Goal: Communication & Community: Share content

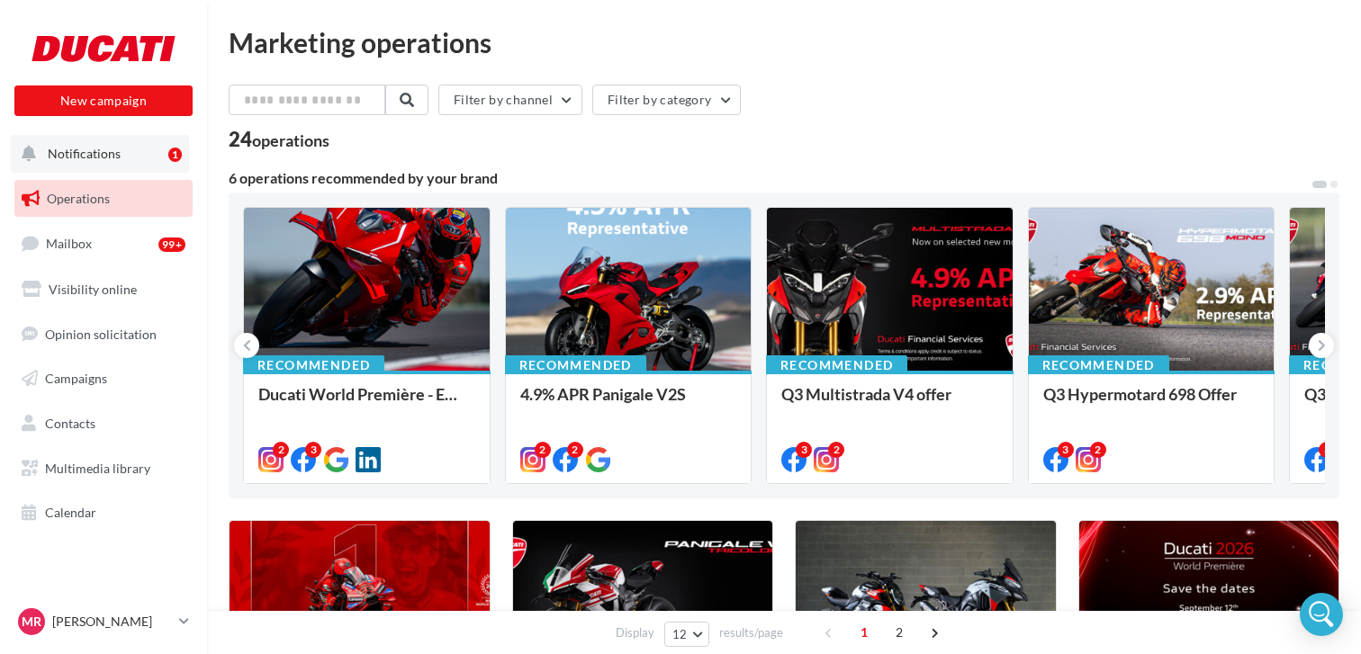
click at [106, 161] on span "Notifications" at bounding box center [84, 153] width 73 height 15
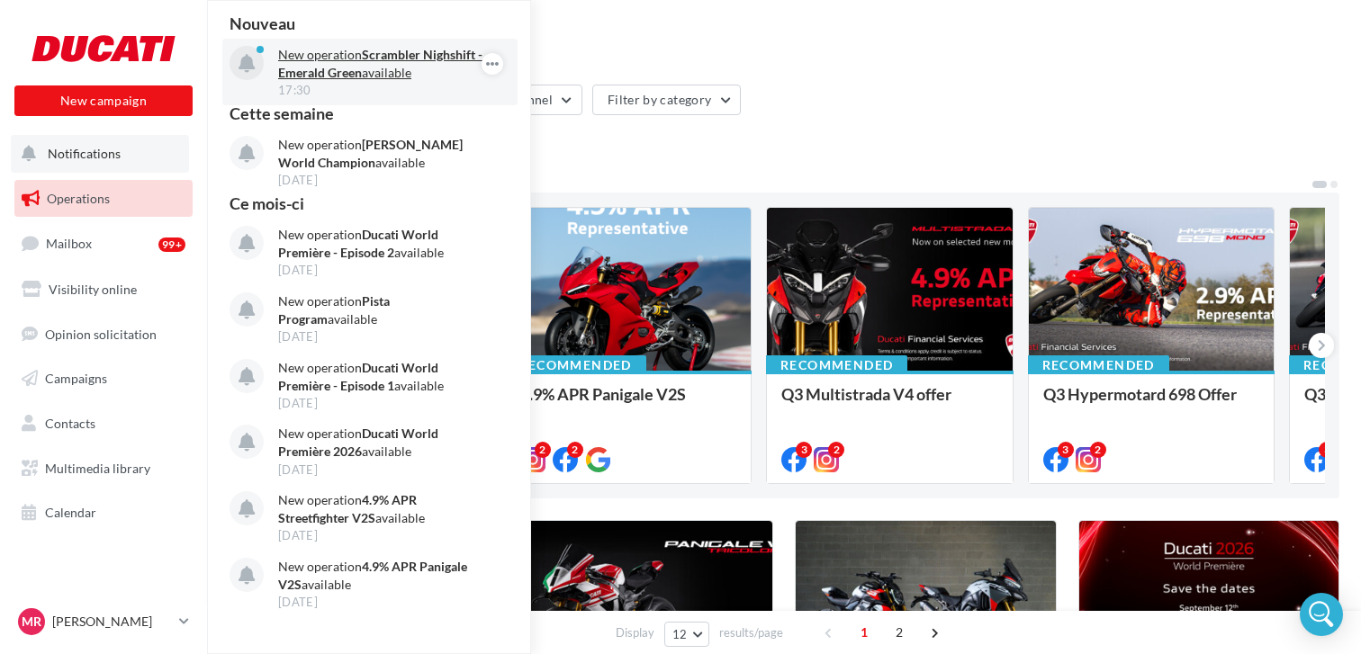
click at [340, 78] on strong "Scrambler Nighshift - Emerald Green" at bounding box center [380, 63] width 204 height 33
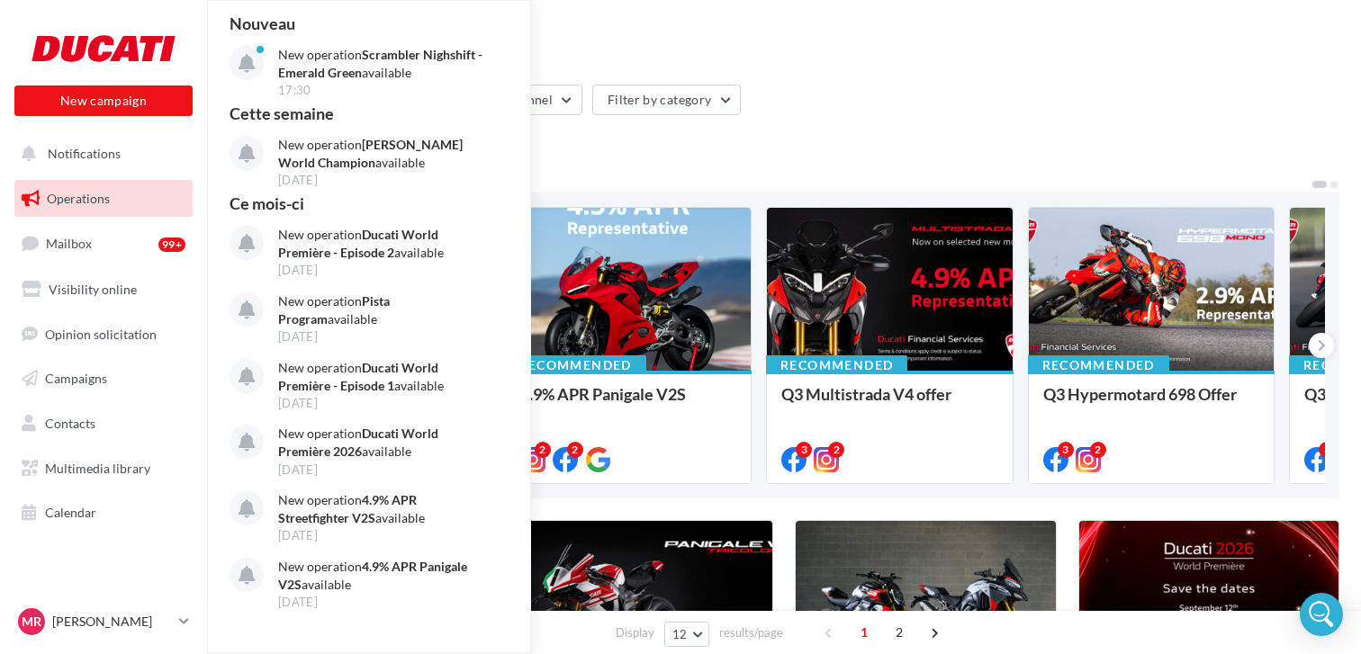
click at [96, 193] on span "Operations" at bounding box center [78, 198] width 63 height 15
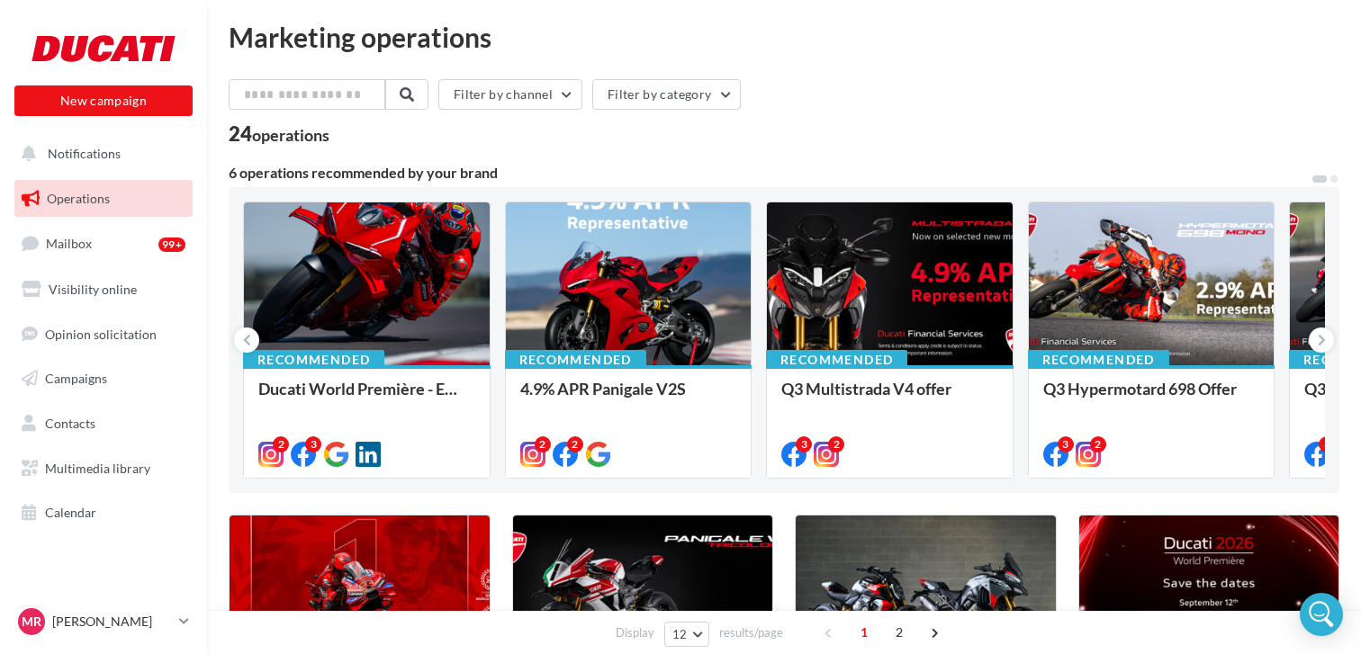
click at [94, 193] on span "Operations" at bounding box center [78, 198] width 63 height 15
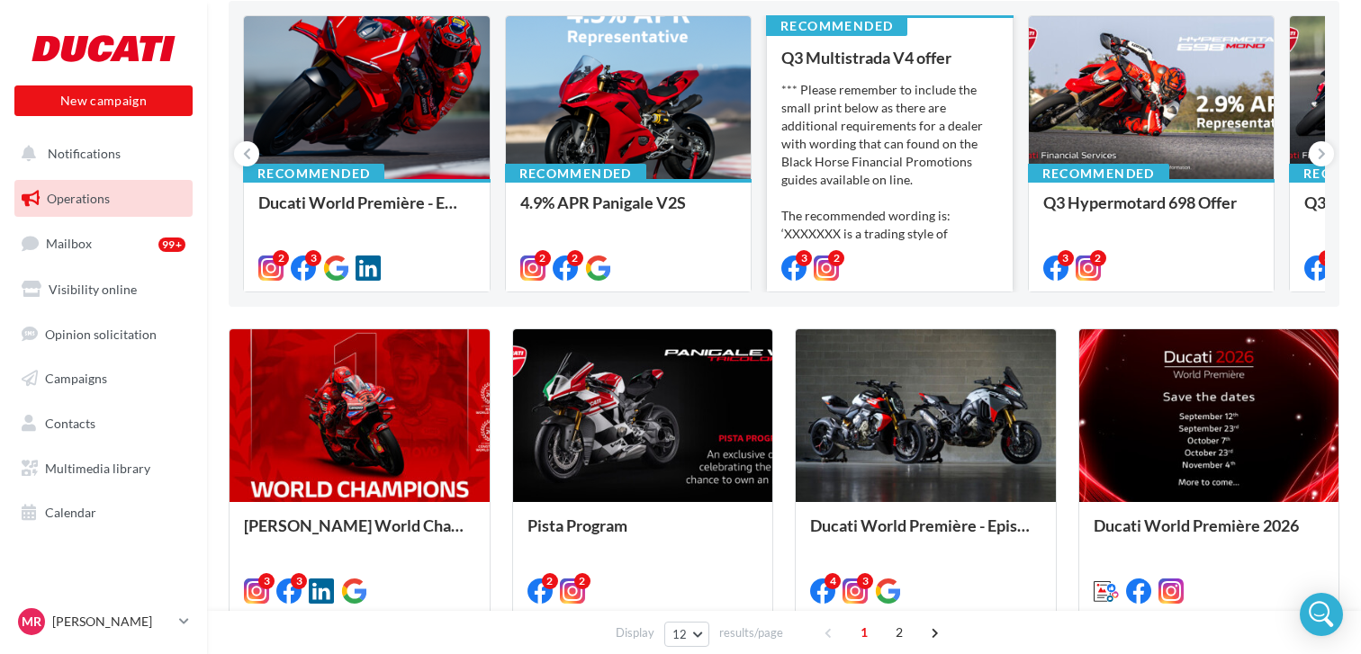
scroll to position [196, 0]
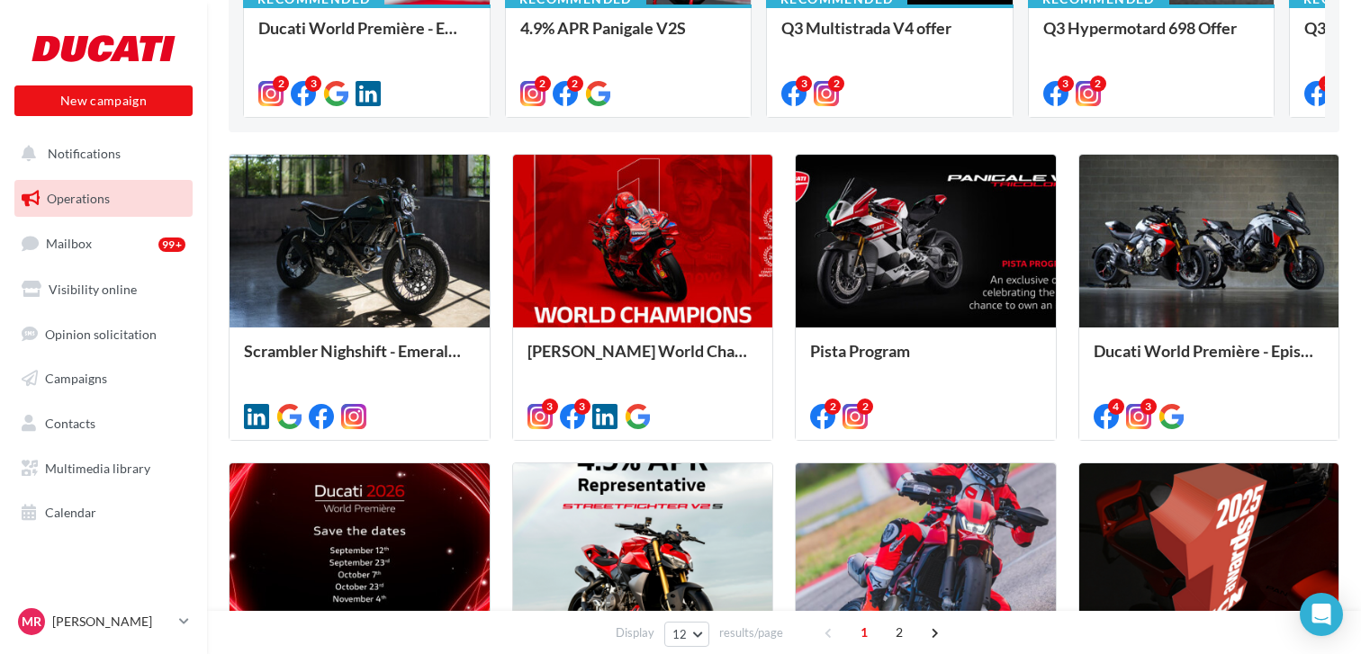
scroll to position [369, 0]
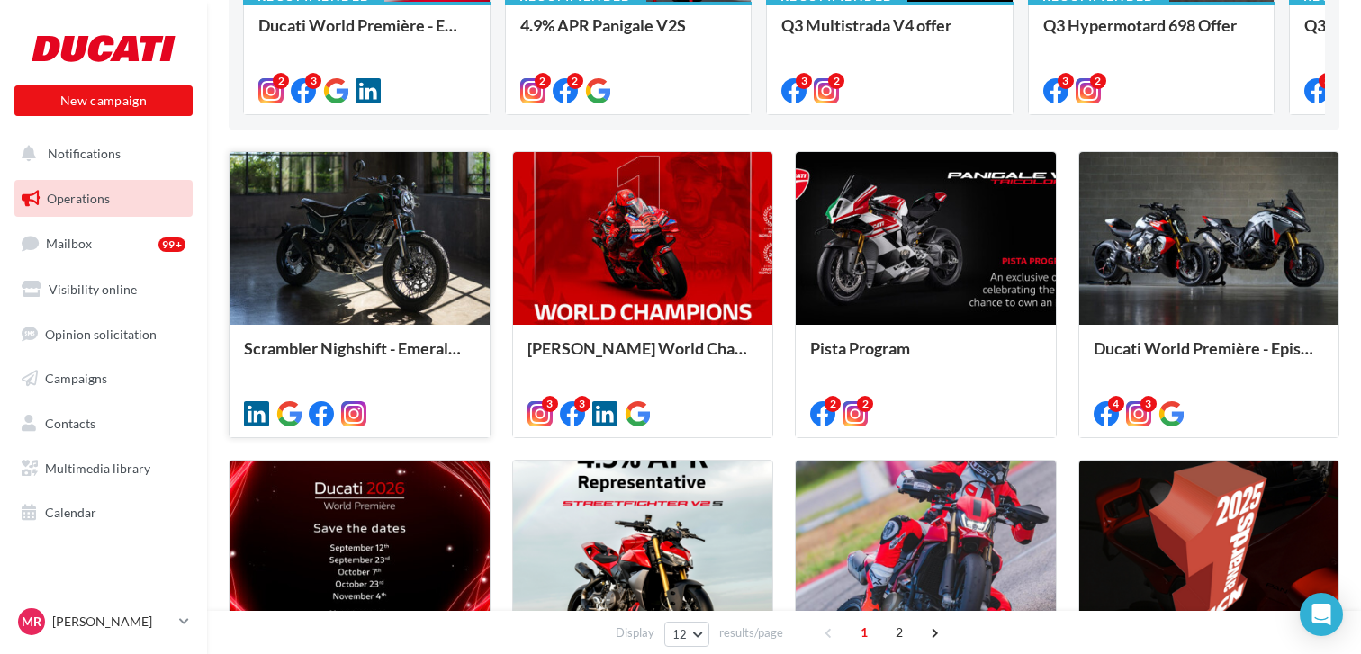
click at [402, 261] on div at bounding box center [359, 239] width 260 height 175
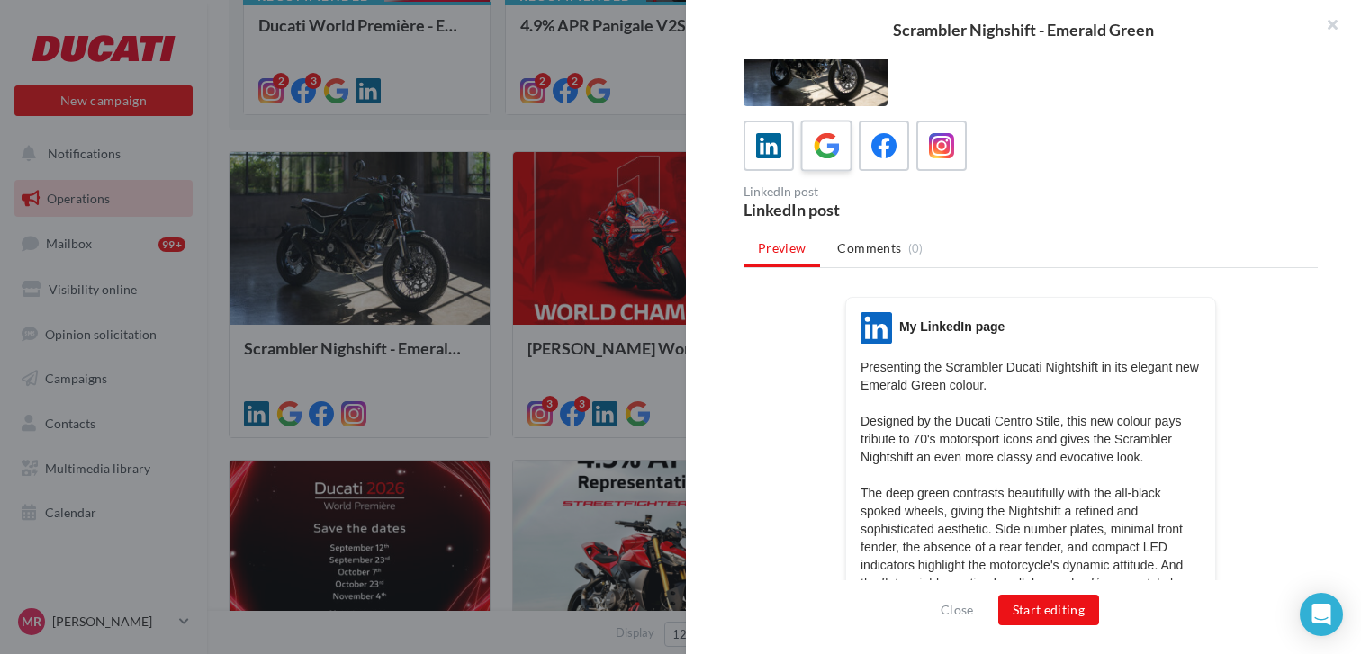
scroll to position [49, 0]
click at [878, 142] on icon at bounding box center [884, 144] width 26 height 26
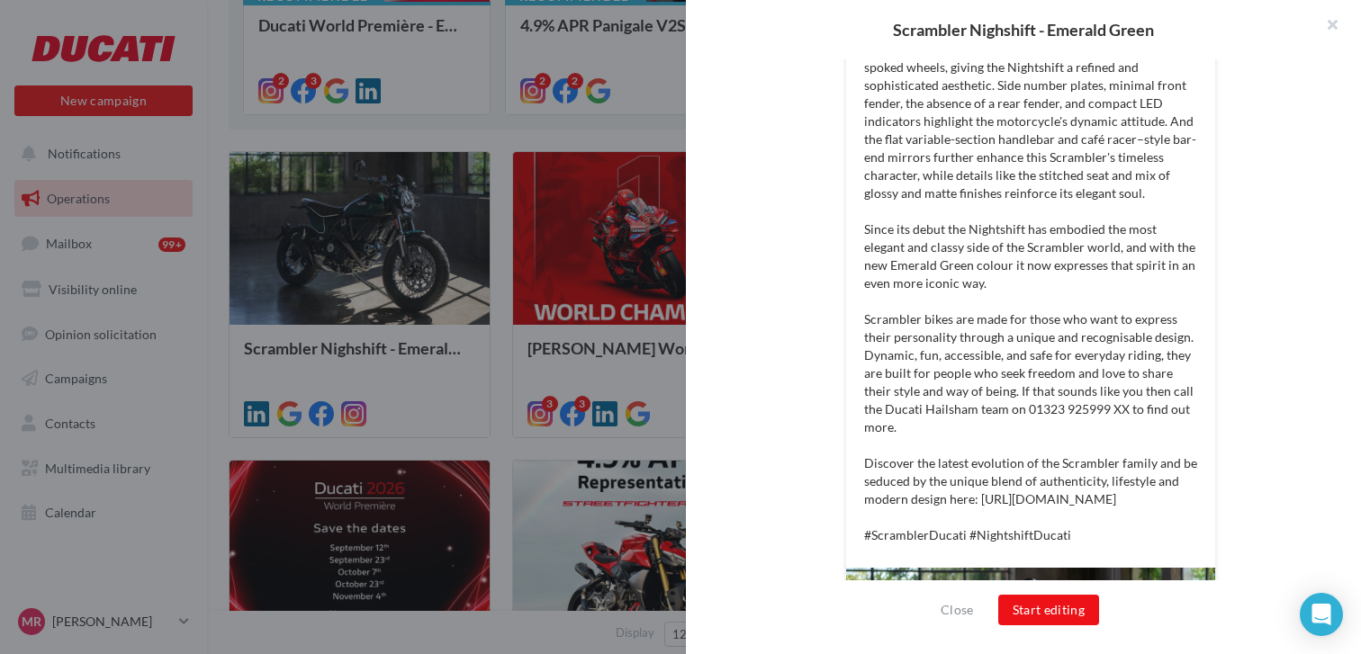
scroll to position [0, 0]
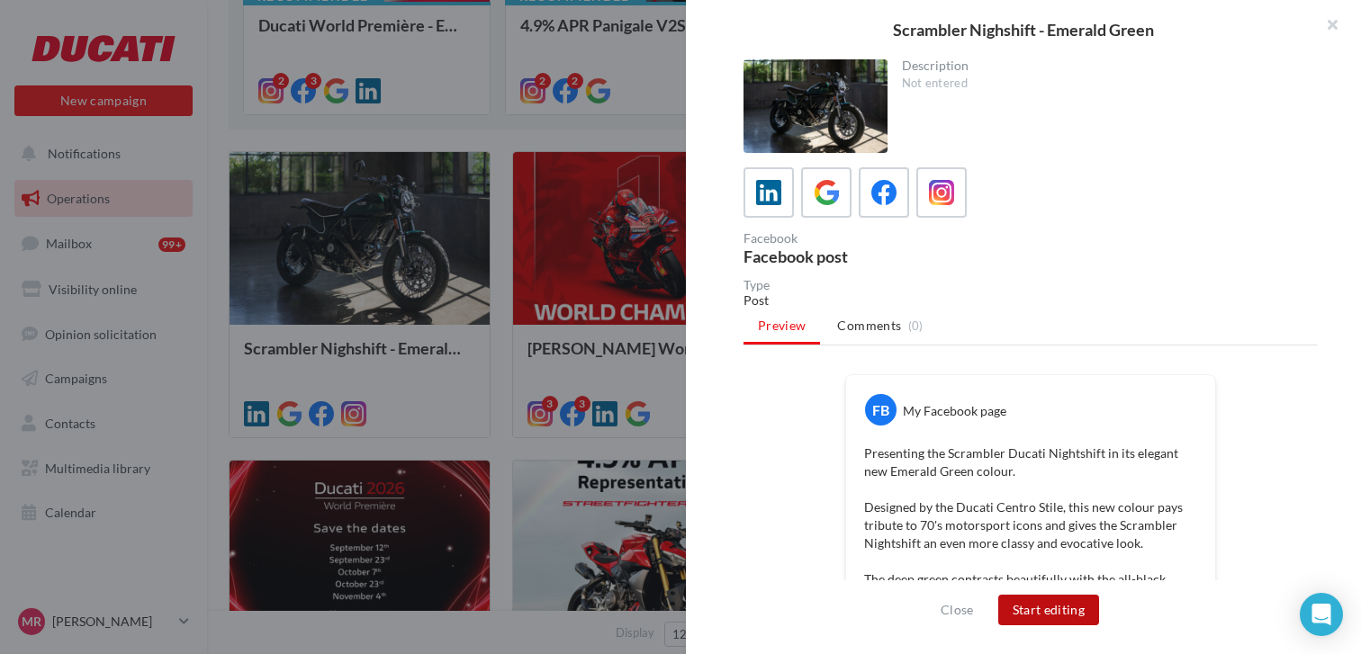
click at [1041, 611] on button "Start editing" at bounding box center [1049, 610] width 102 height 31
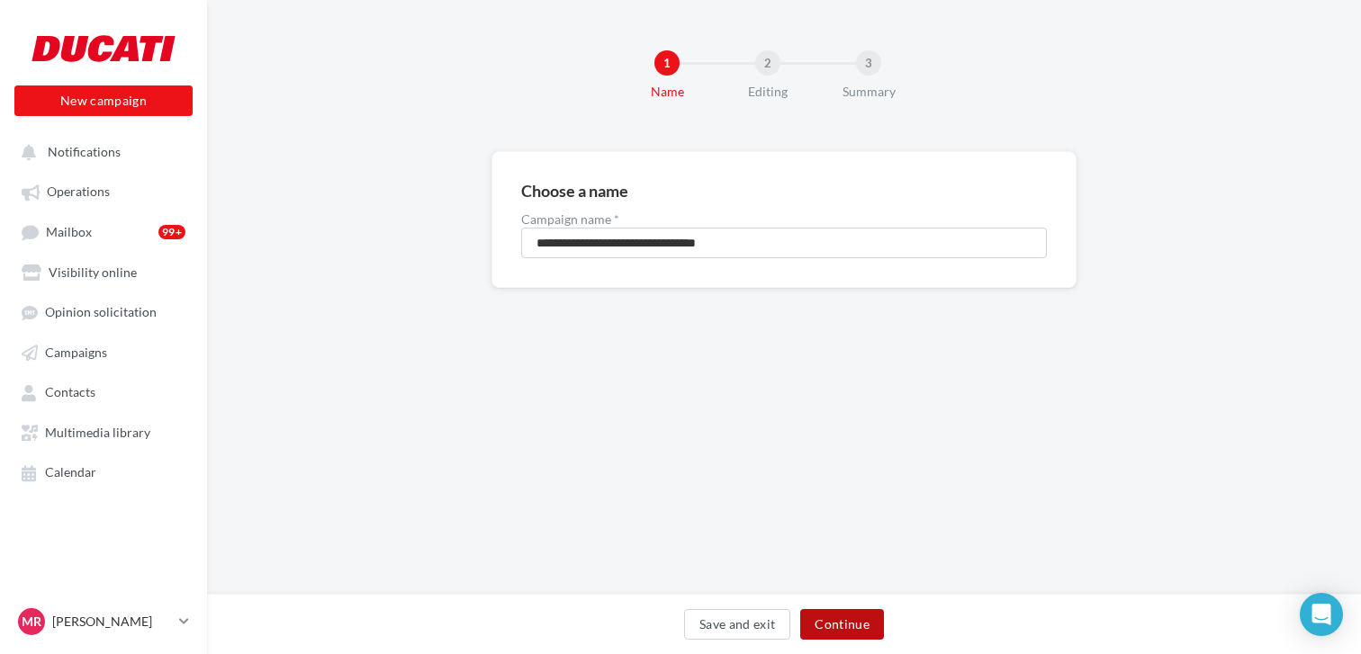
click at [832, 621] on button "Continue" at bounding box center [842, 624] width 84 height 31
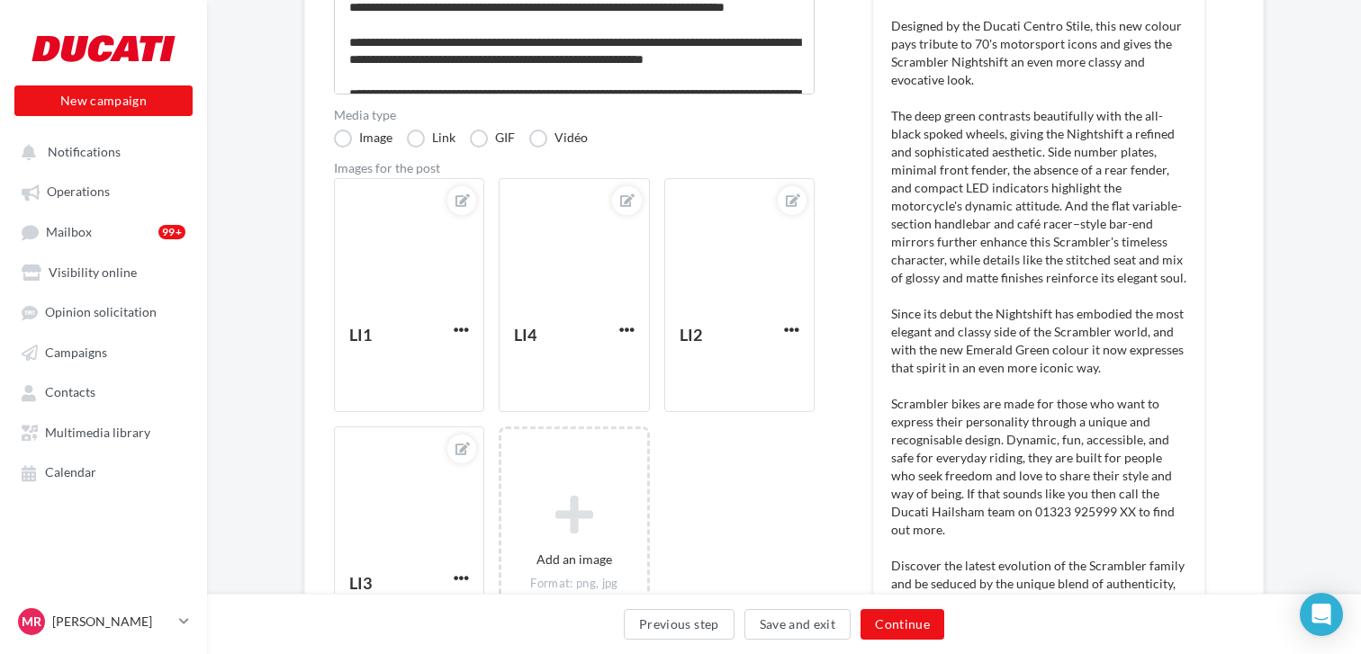
scroll to position [349, 0]
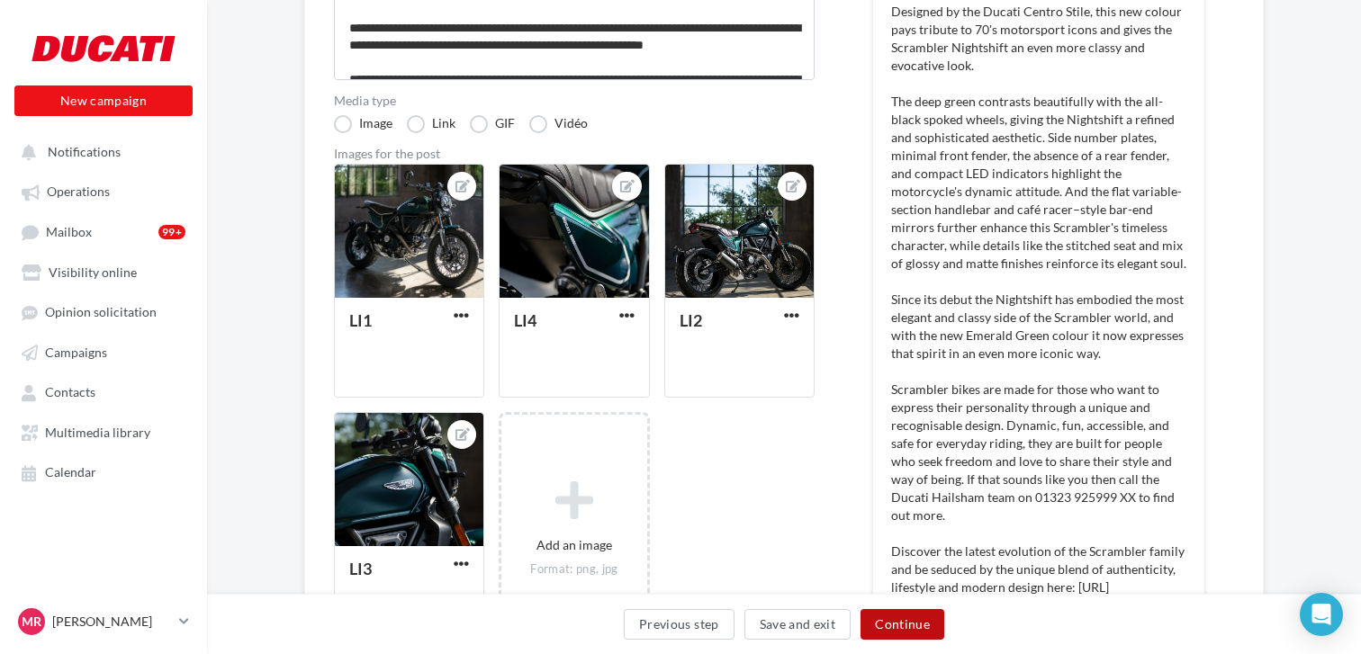
click at [922, 620] on button "Continue" at bounding box center [902, 624] width 84 height 31
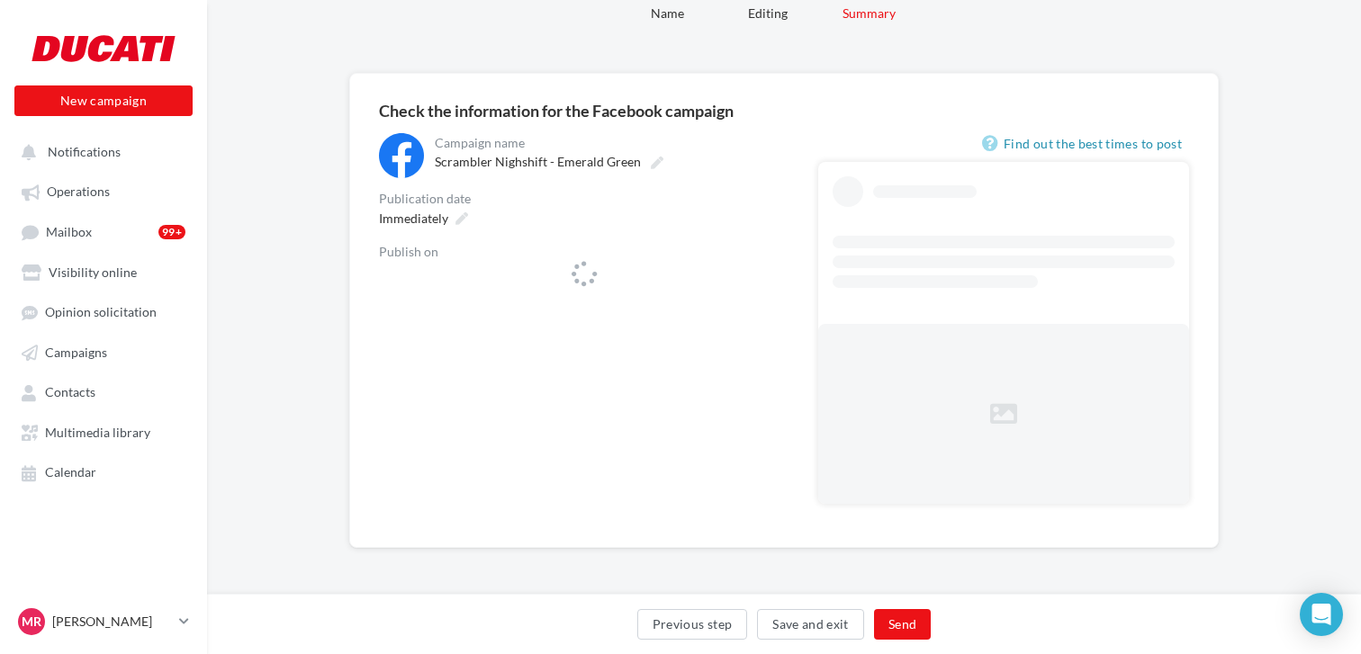
scroll to position [78, 0]
click at [769, 284] on icon at bounding box center [773, 282] width 11 height 13
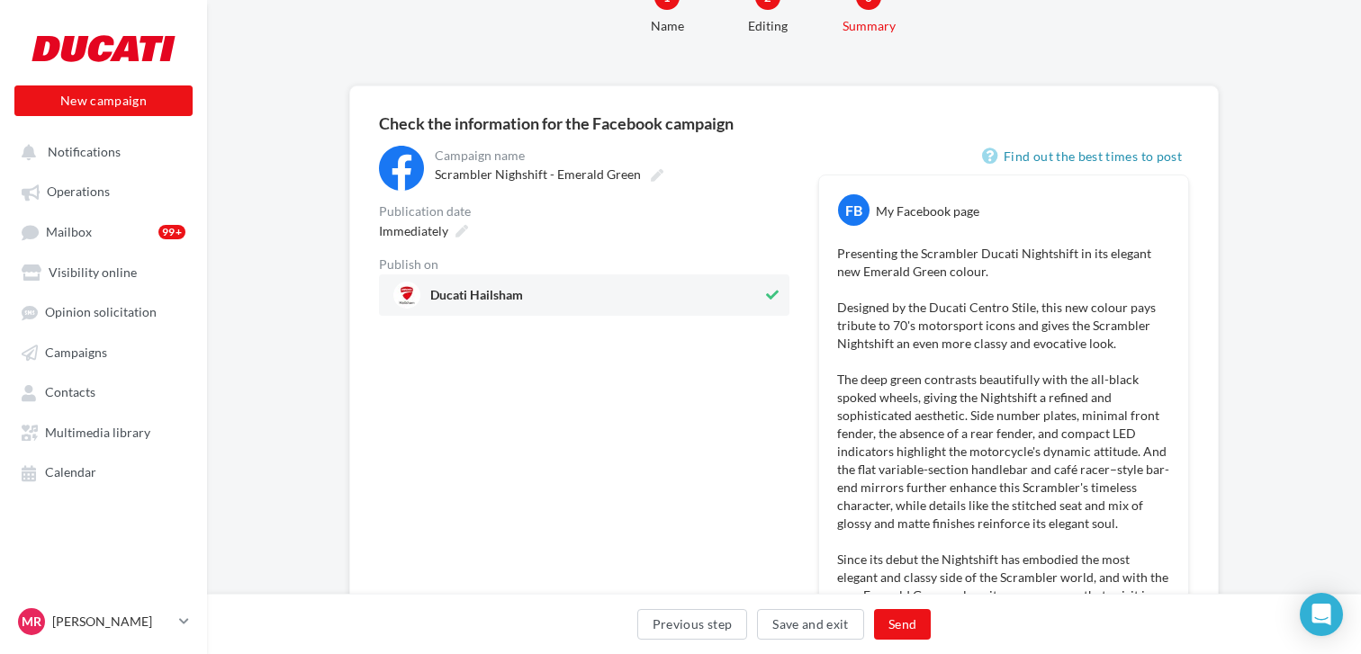
scroll to position [0, 0]
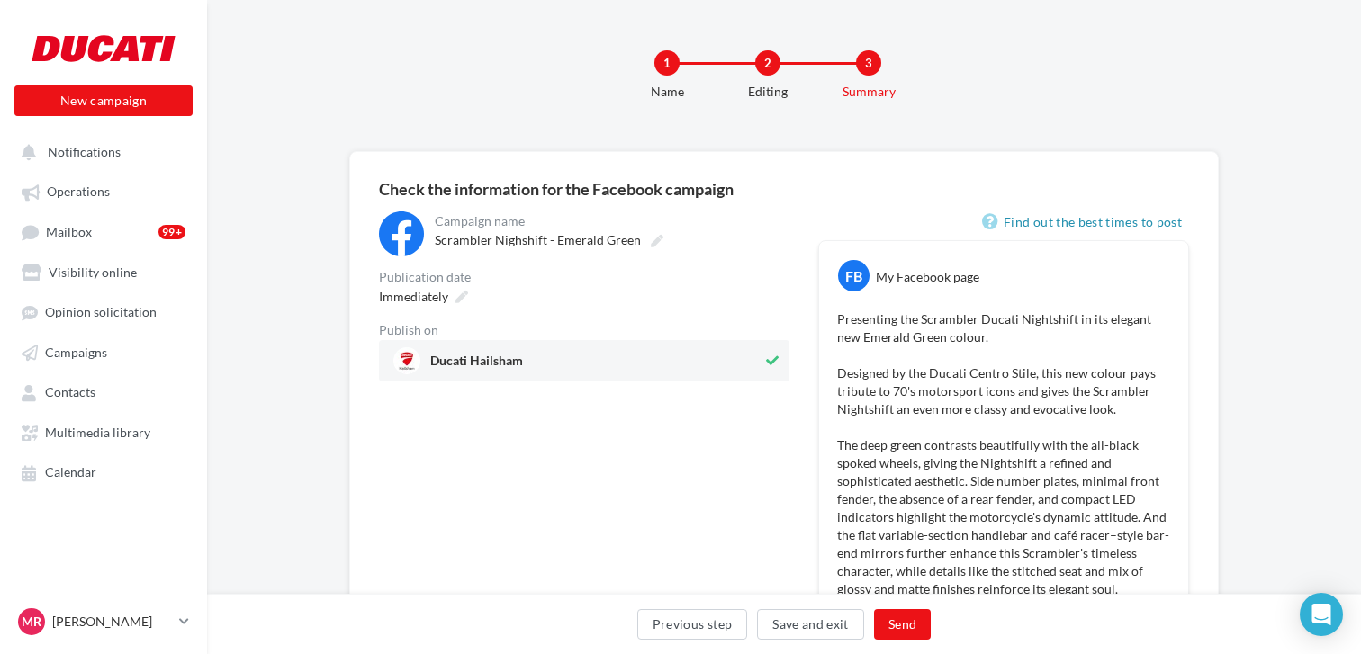
click at [762, 66] on div "2" at bounding box center [767, 62] width 25 height 25
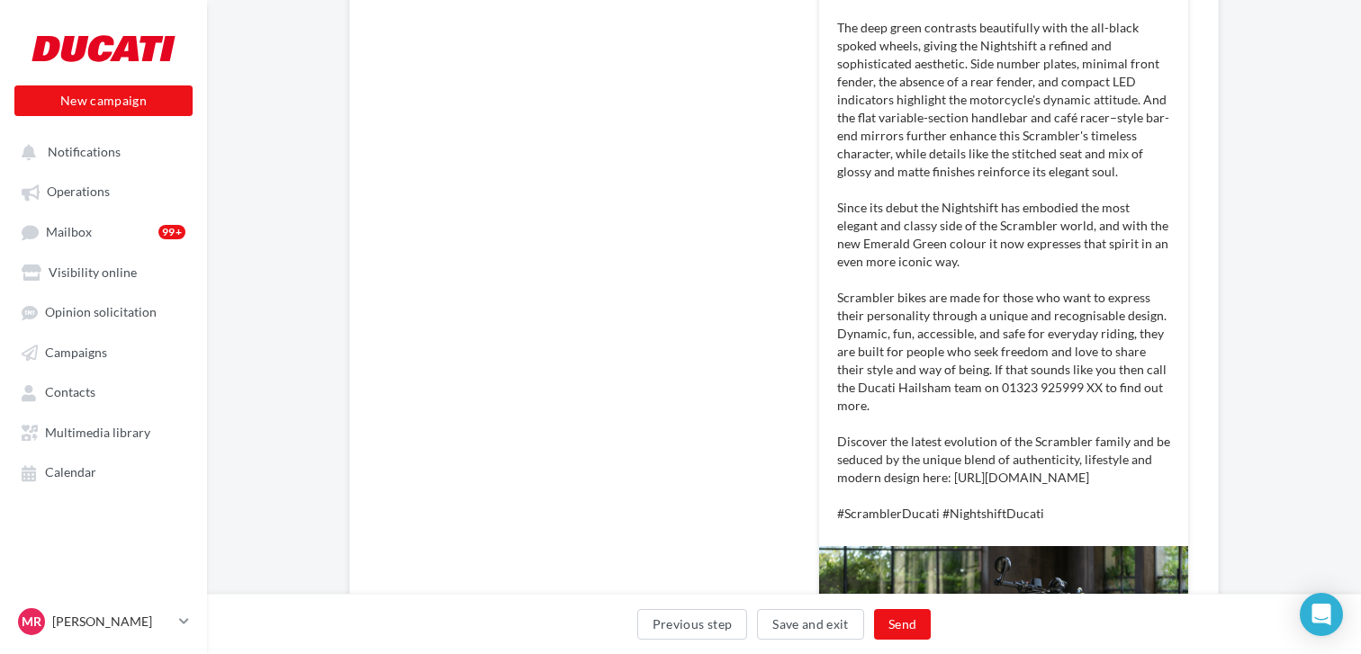
scroll to position [762, 0]
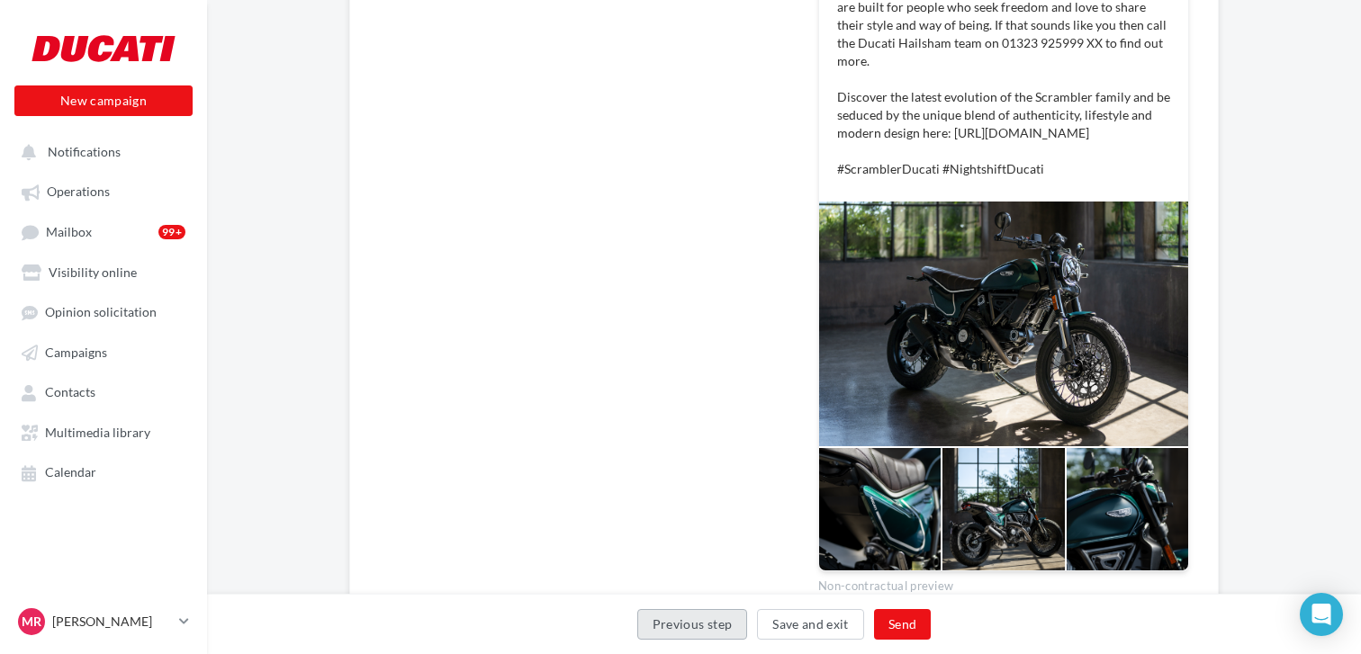
click at [726, 630] on button "Previous step" at bounding box center [692, 624] width 111 height 31
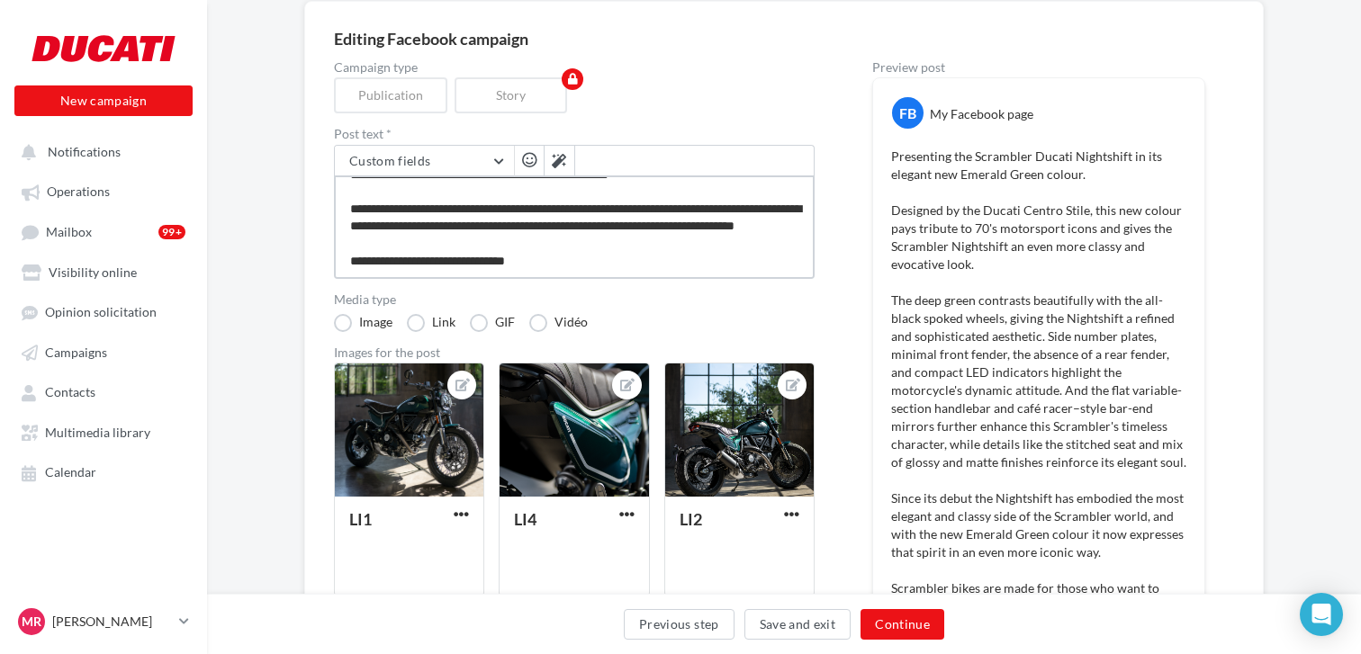
click at [461, 233] on textarea at bounding box center [574, 226] width 481 height 103
type textarea "**********"
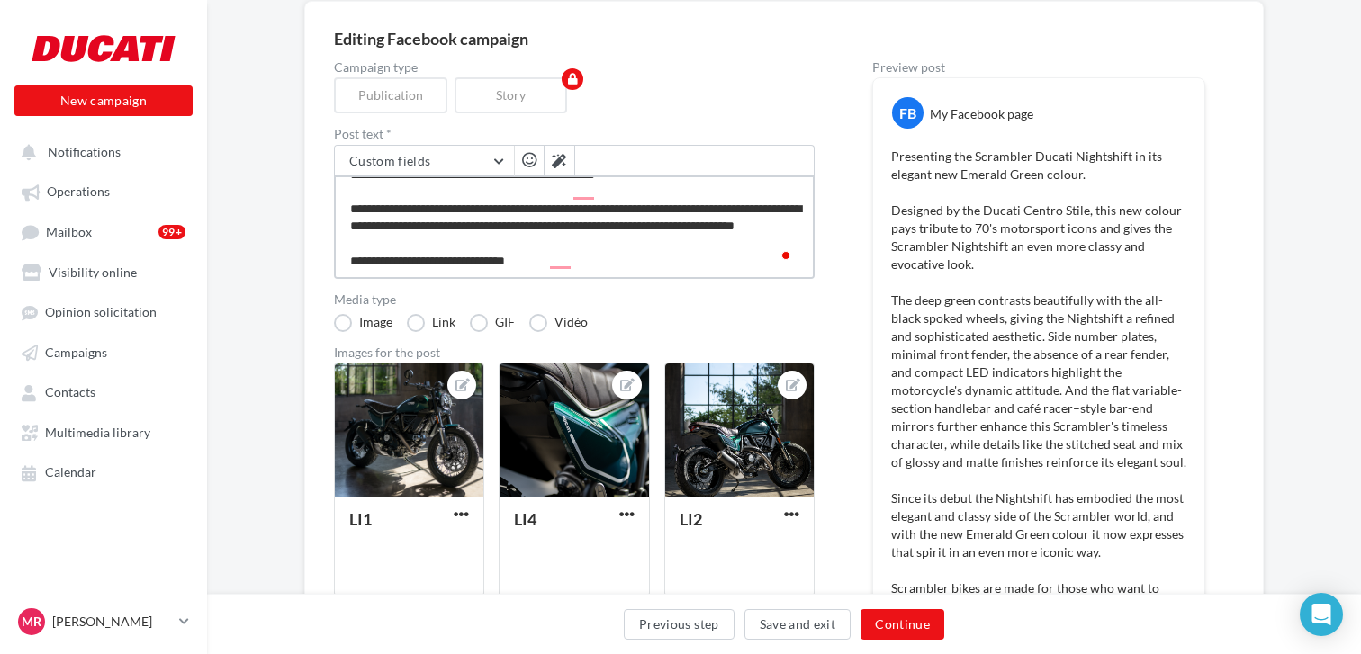
scroll to position [0, 0]
type textarea "**********"
click at [911, 624] on button "Continue" at bounding box center [902, 624] width 84 height 31
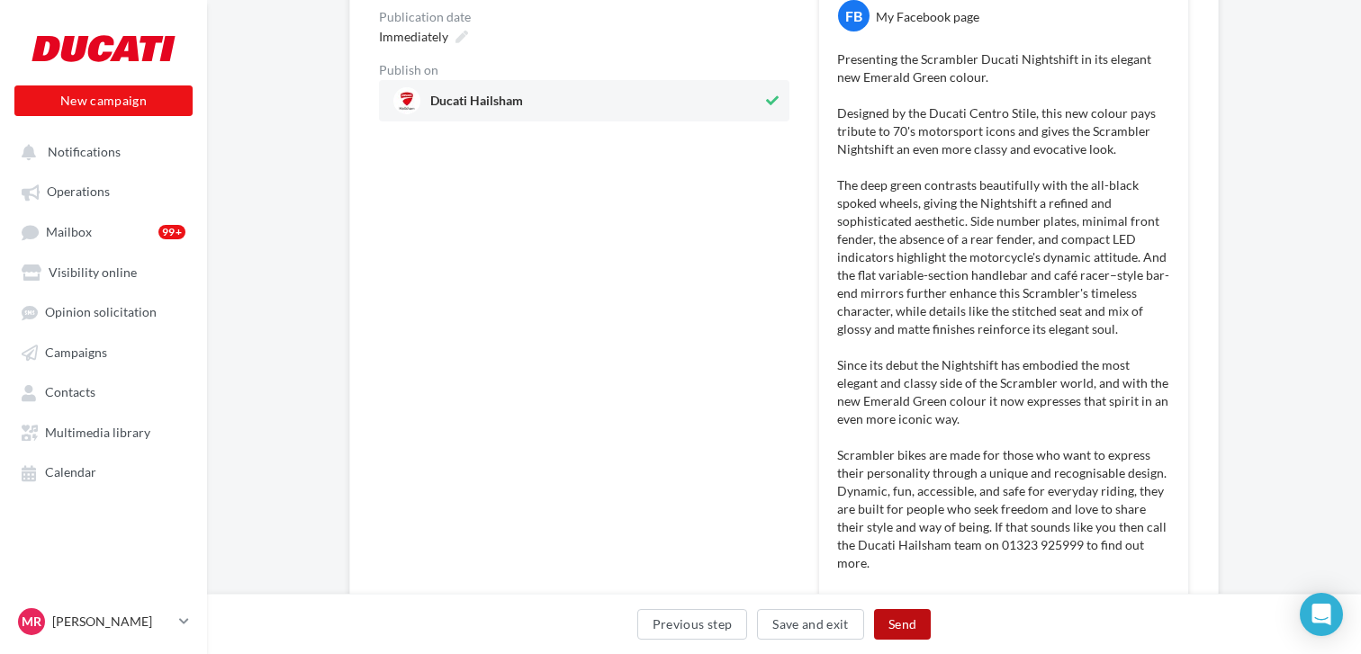
click at [898, 623] on button "Send" at bounding box center [902, 624] width 57 height 31
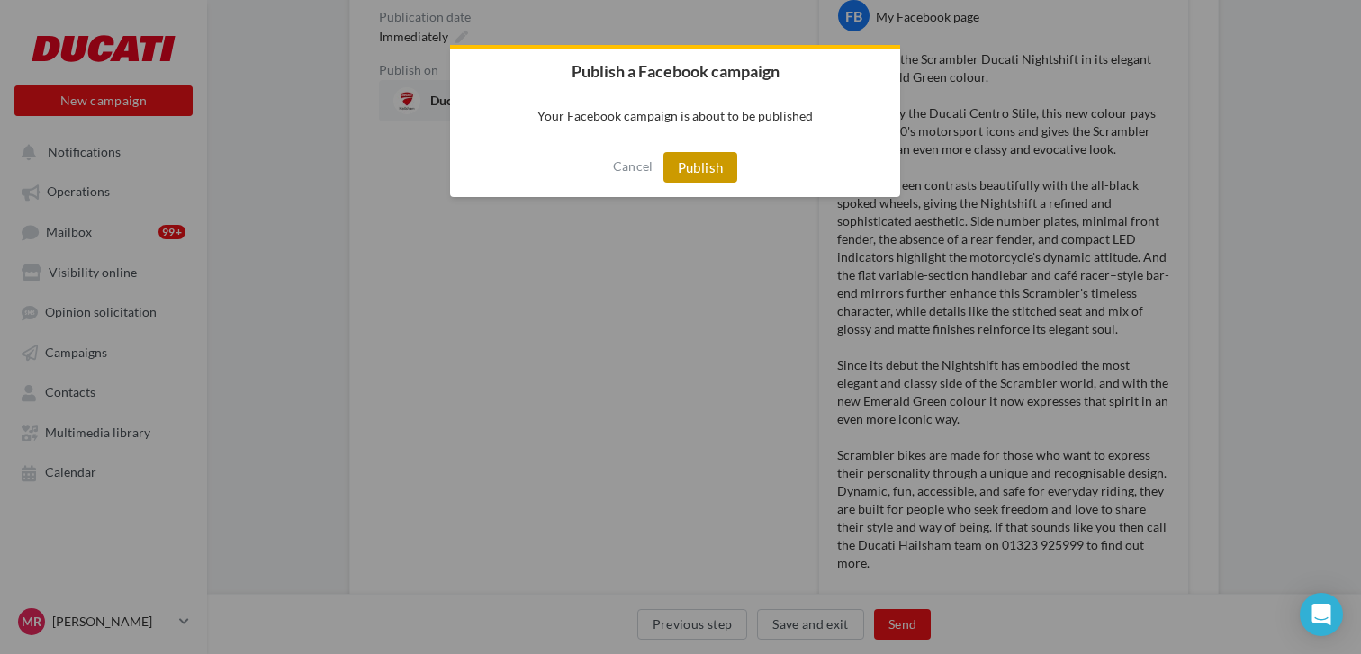
click at [691, 175] on button "Publish" at bounding box center [700, 167] width 75 height 31
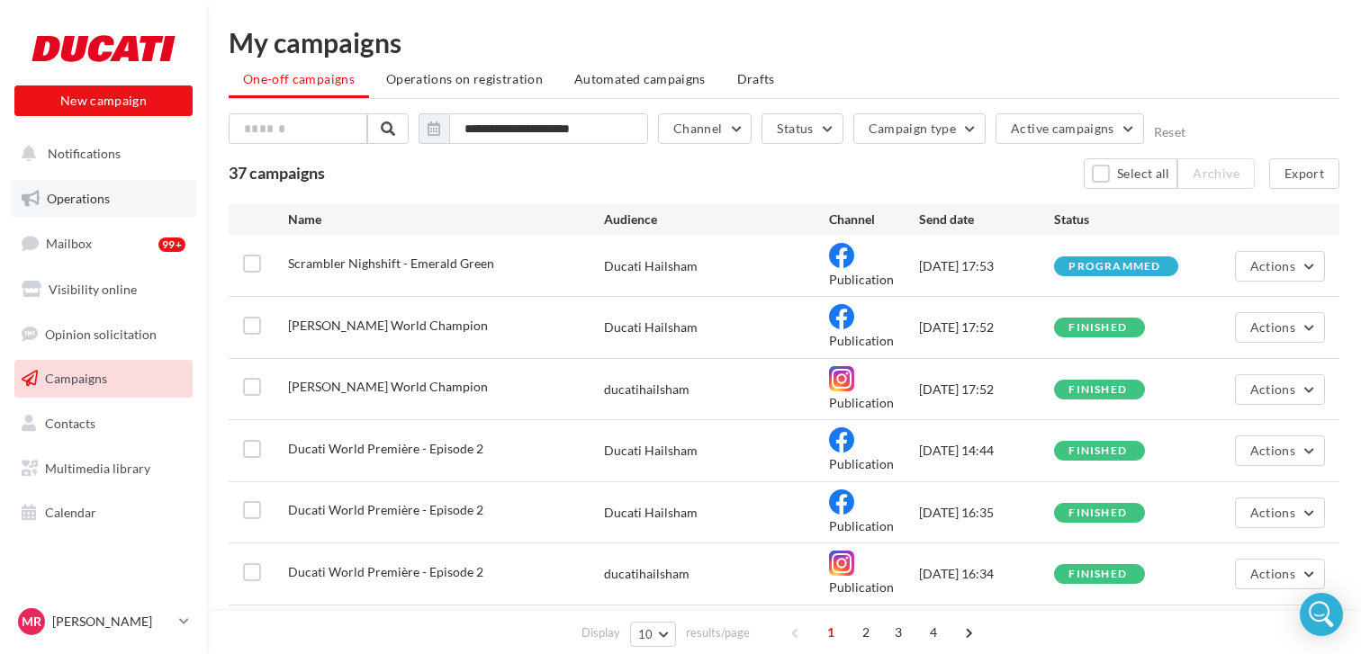
click at [107, 205] on span "Operations" at bounding box center [78, 198] width 63 height 15
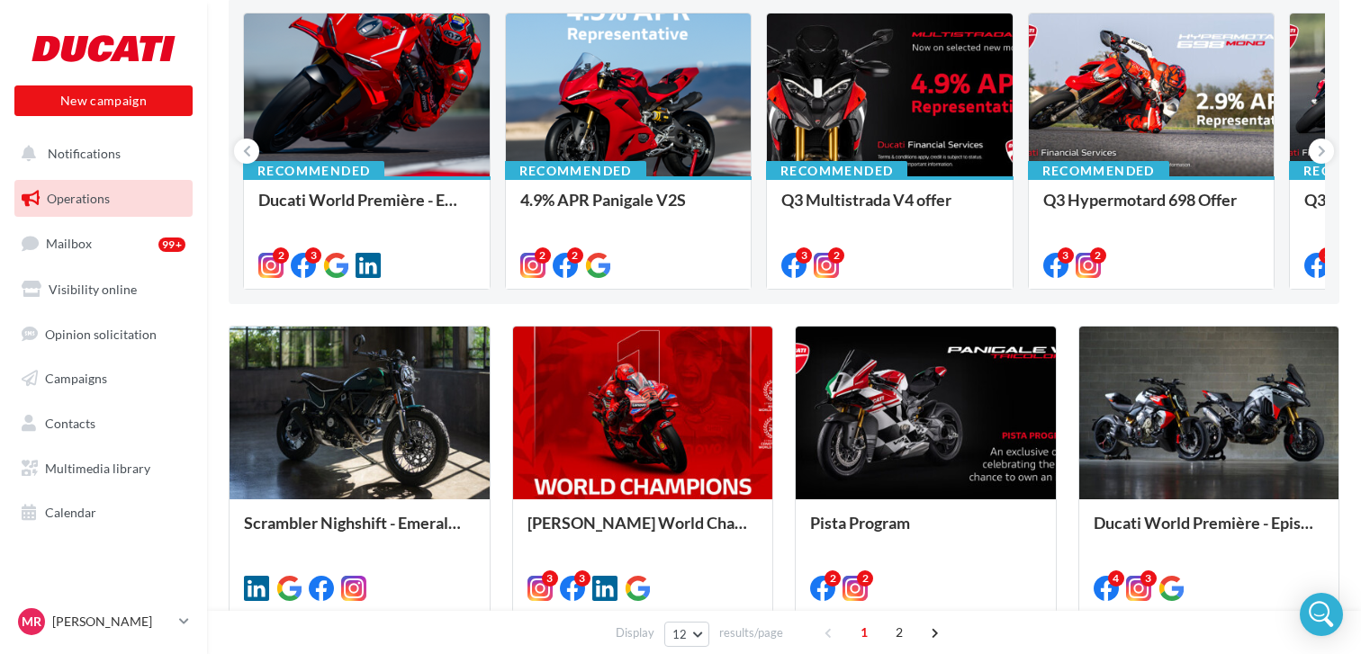
scroll to position [233, 0]
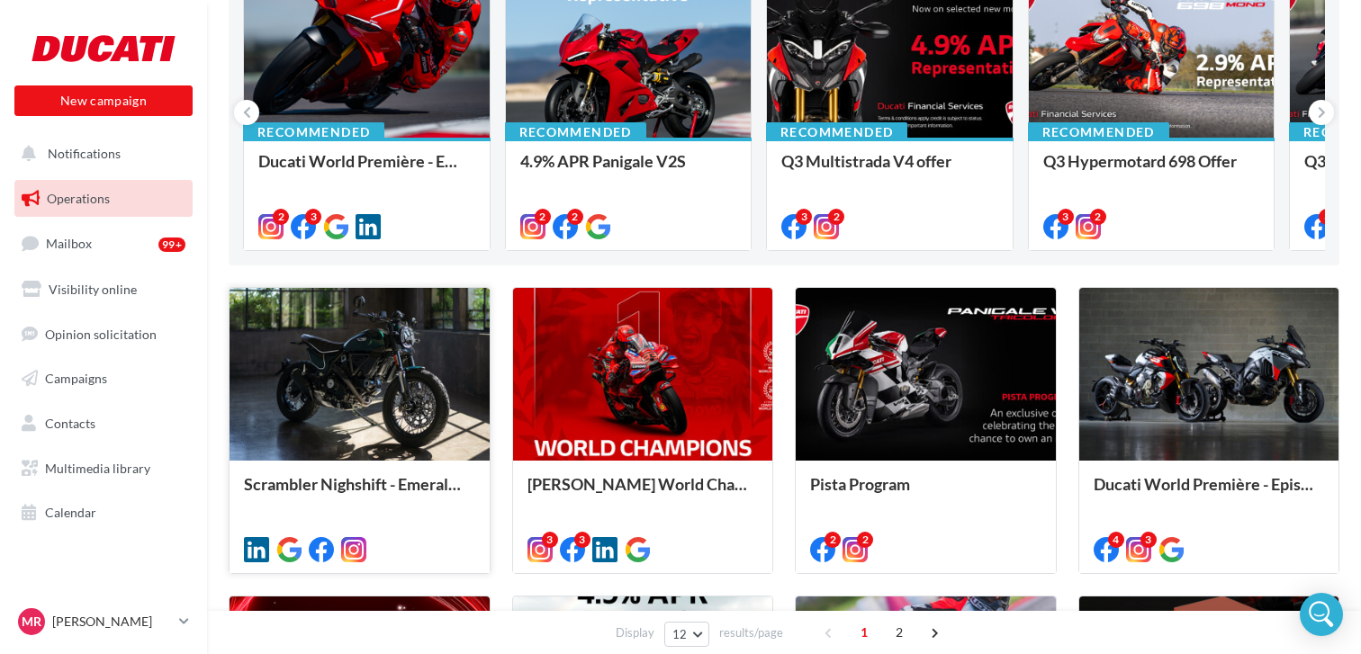
click at [380, 379] on div at bounding box center [359, 375] width 260 height 175
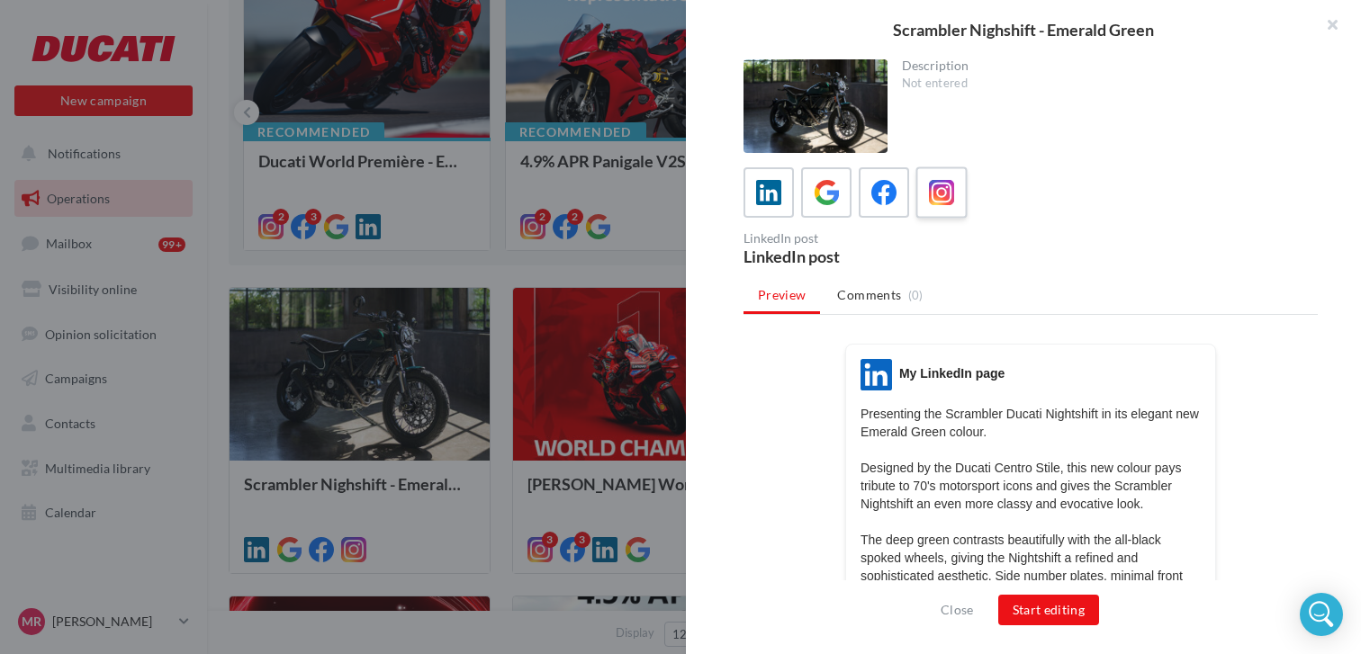
click at [948, 199] on icon at bounding box center [942, 193] width 26 height 26
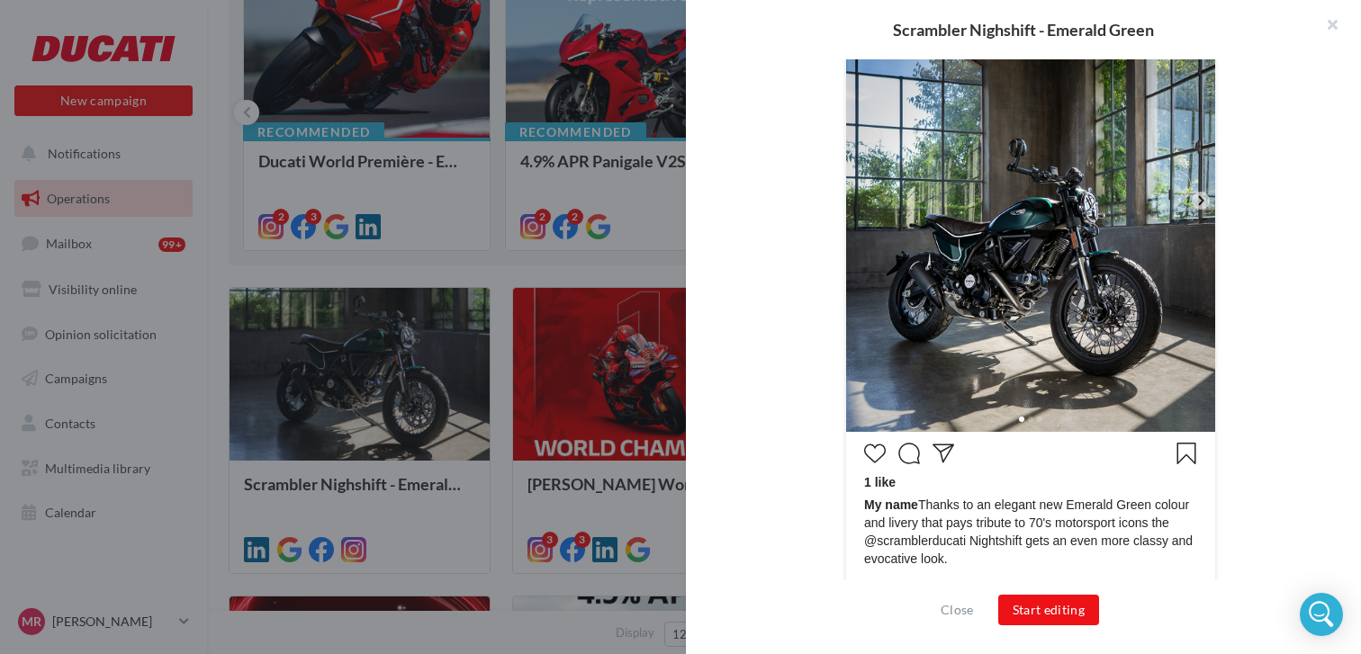
scroll to position [536, 0]
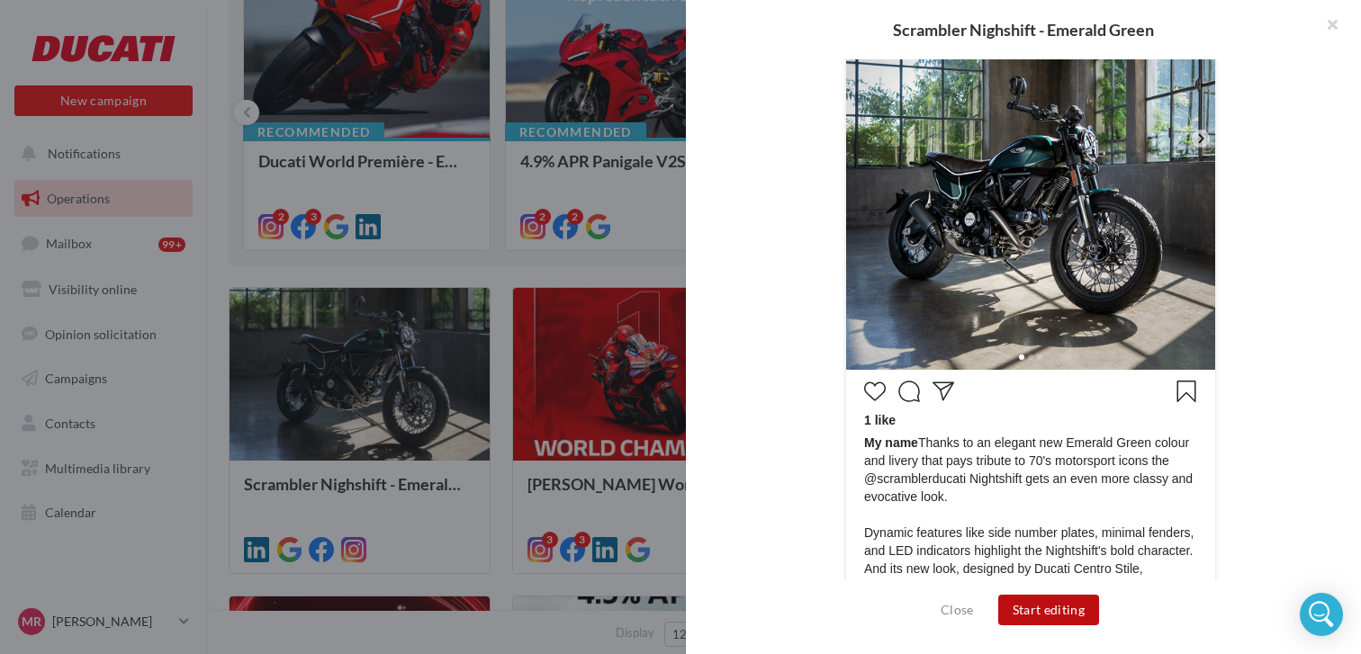
click at [1047, 605] on button "Start editing" at bounding box center [1049, 610] width 102 height 31
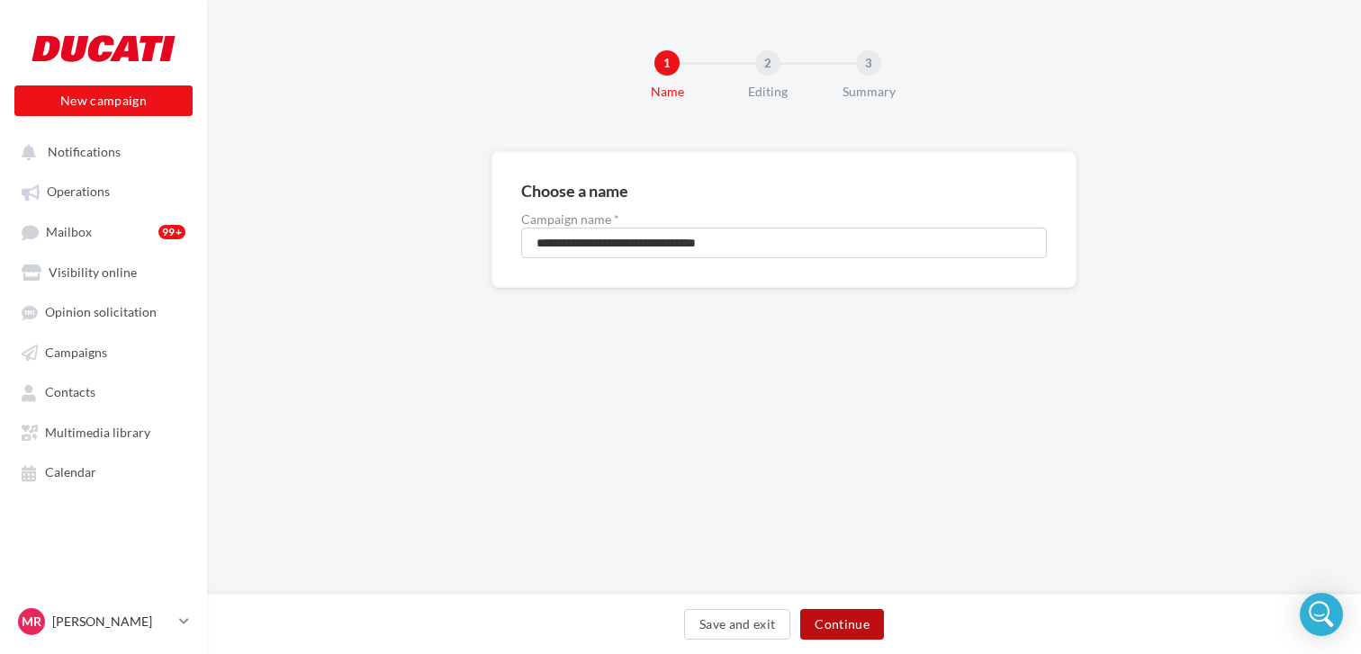
click at [854, 627] on button "Continue" at bounding box center [842, 624] width 84 height 31
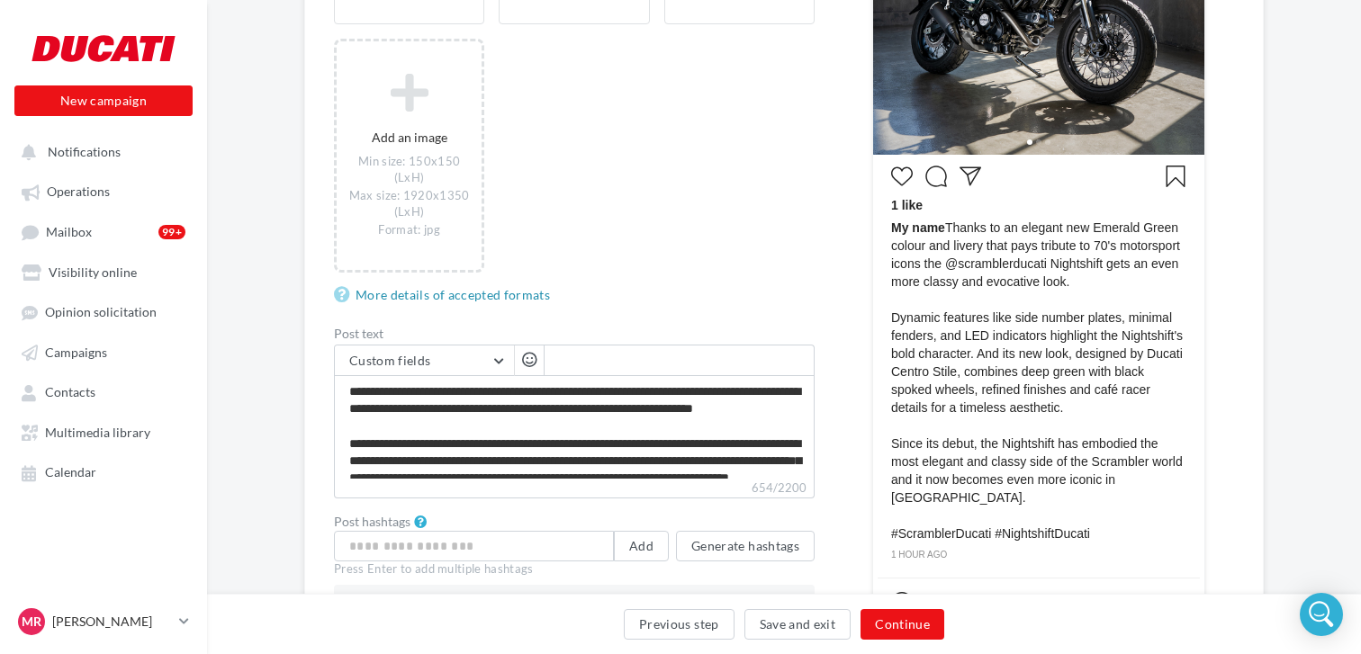
scroll to position [39, 0]
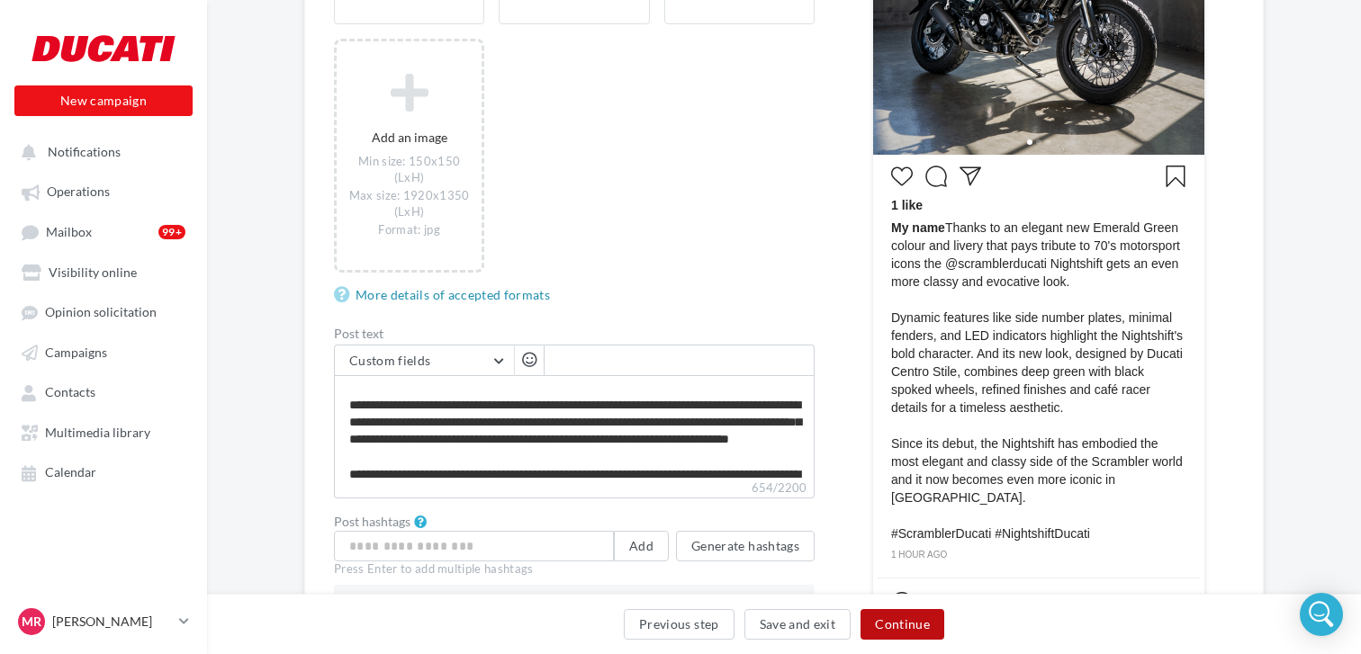
click at [914, 624] on button "Continue" at bounding box center [902, 624] width 84 height 31
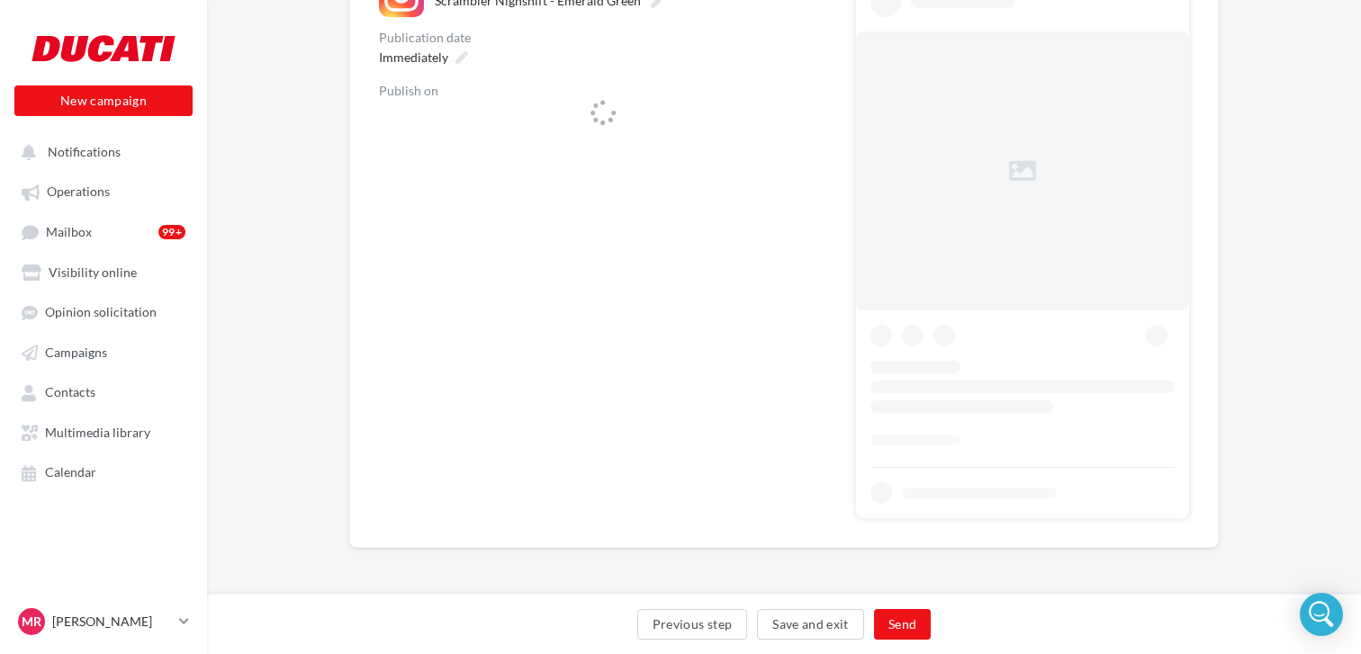
scroll to position [239, 0]
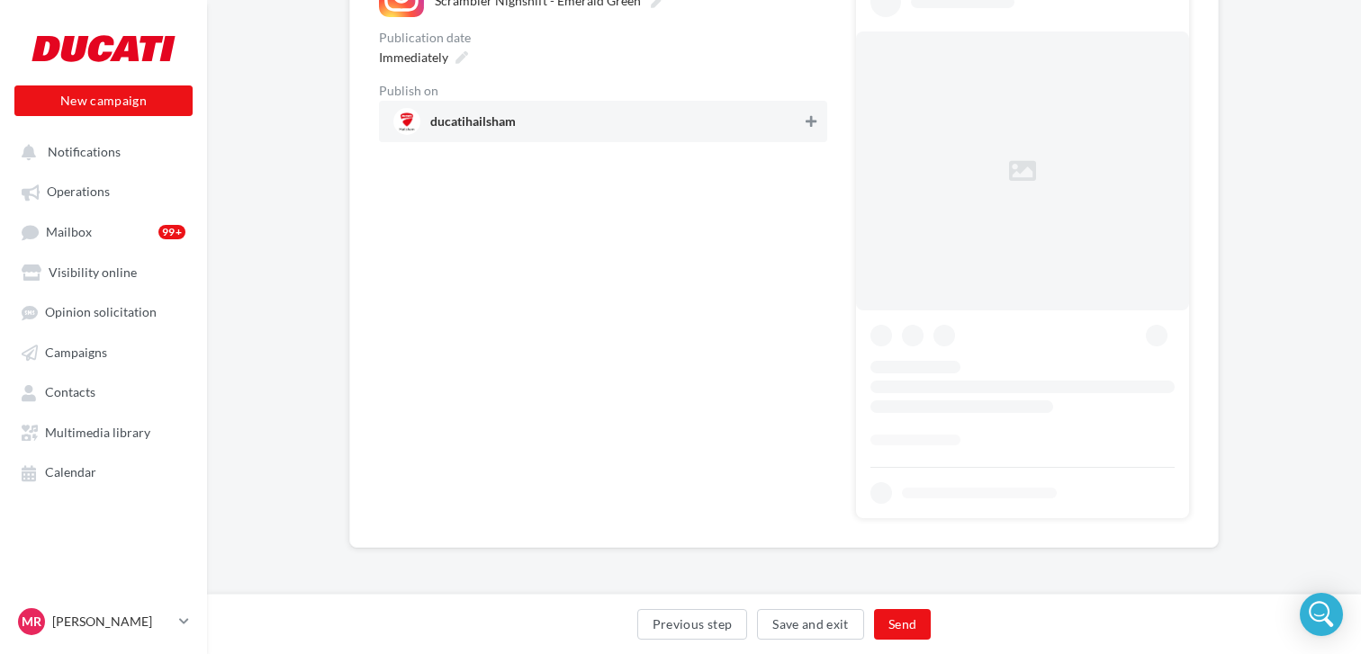
click at [813, 123] on div "**********" at bounding box center [784, 183] width 1154 height 845
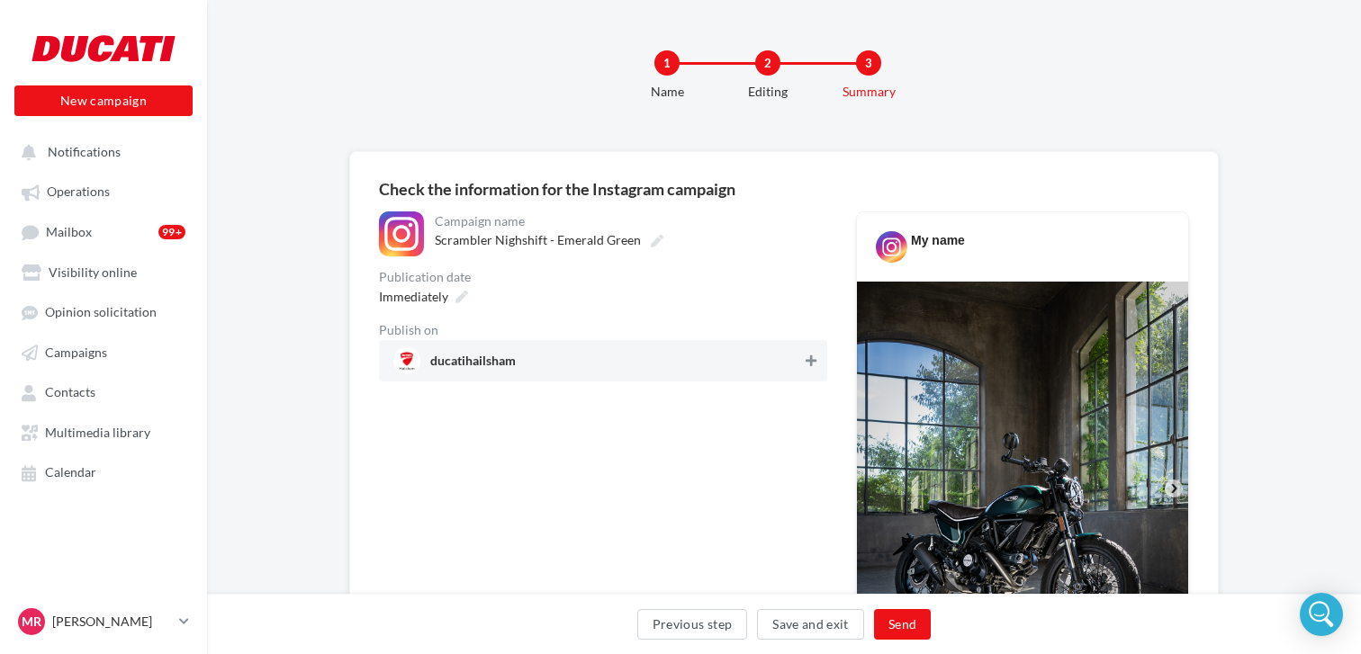
click at [814, 361] on icon at bounding box center [810, 361] width 11 height 13
click at [912, 633] on button "Send" at bounding box center [902, 624] width 57 height 31
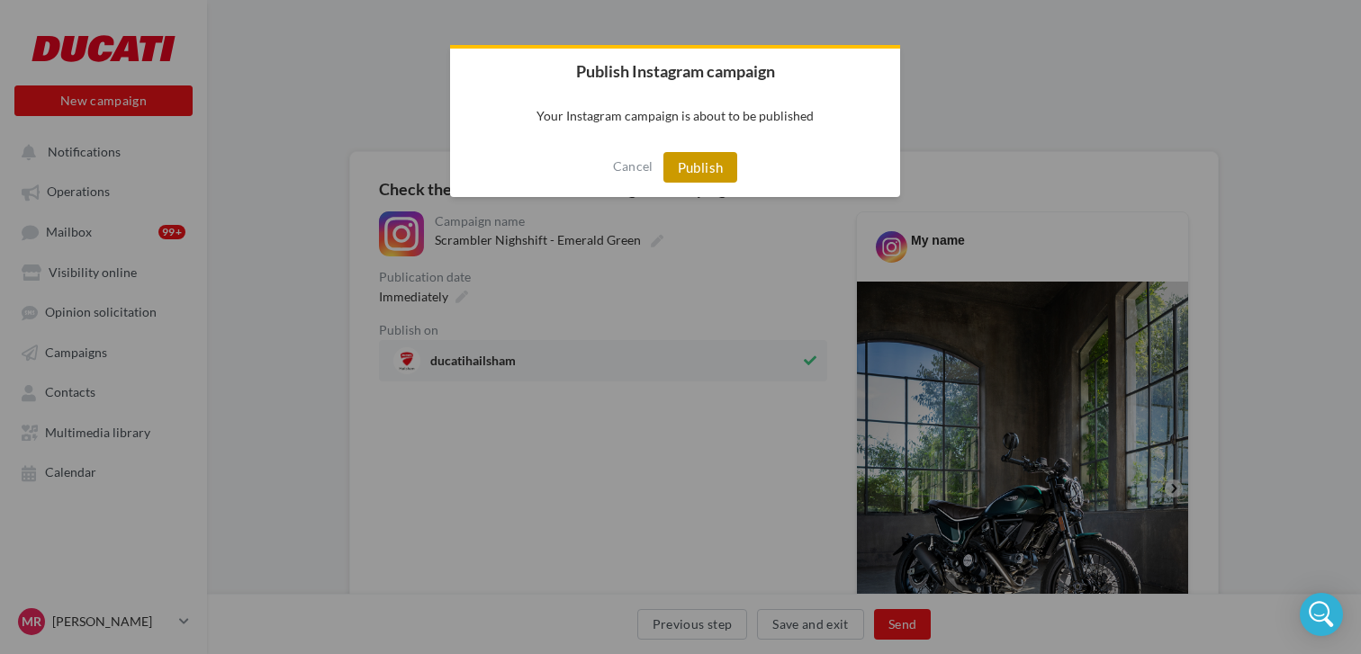
click at [720, 170] on button "Publish" at bounding box center [700, 167] width 75 height 31
